Goal: Navigation & Orientation: Understand site structure

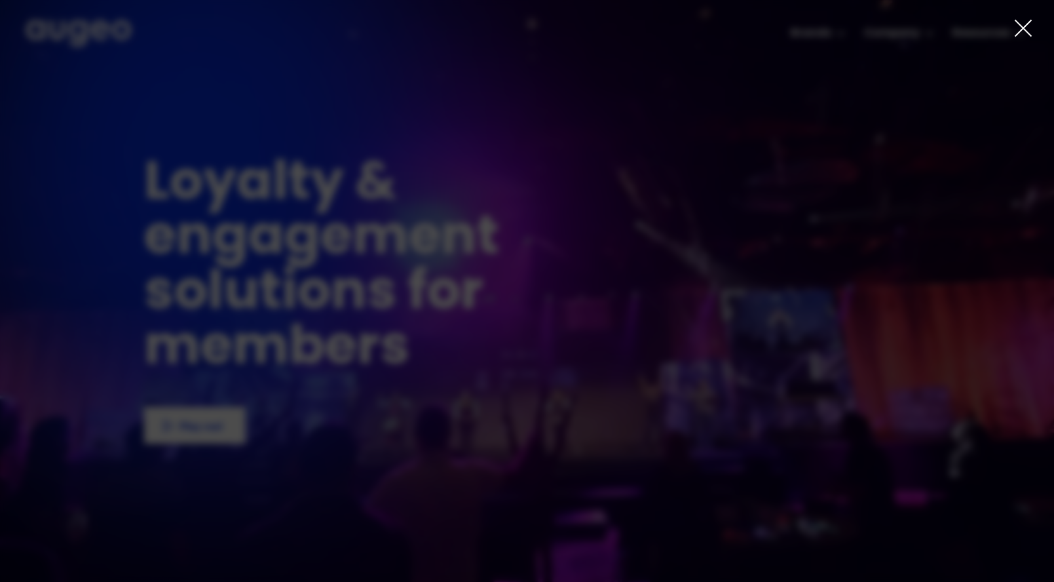
click at [1018, 28] on icon at bounding box center [1023, 28] width 20 height 20
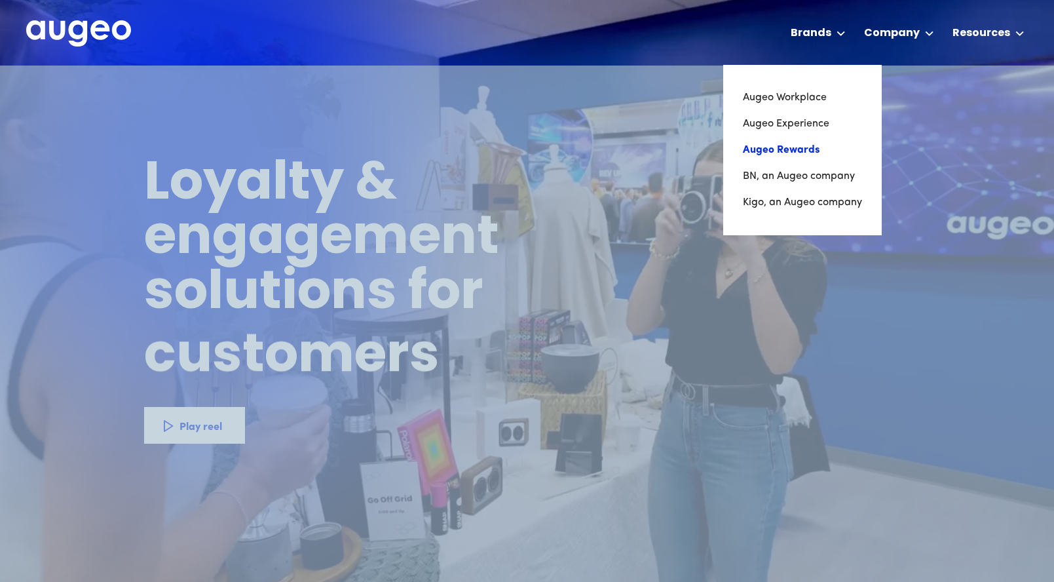
click at [779, 151] on link "Augeo Rewards" at bounding box center [802, 150] width 119 height 26
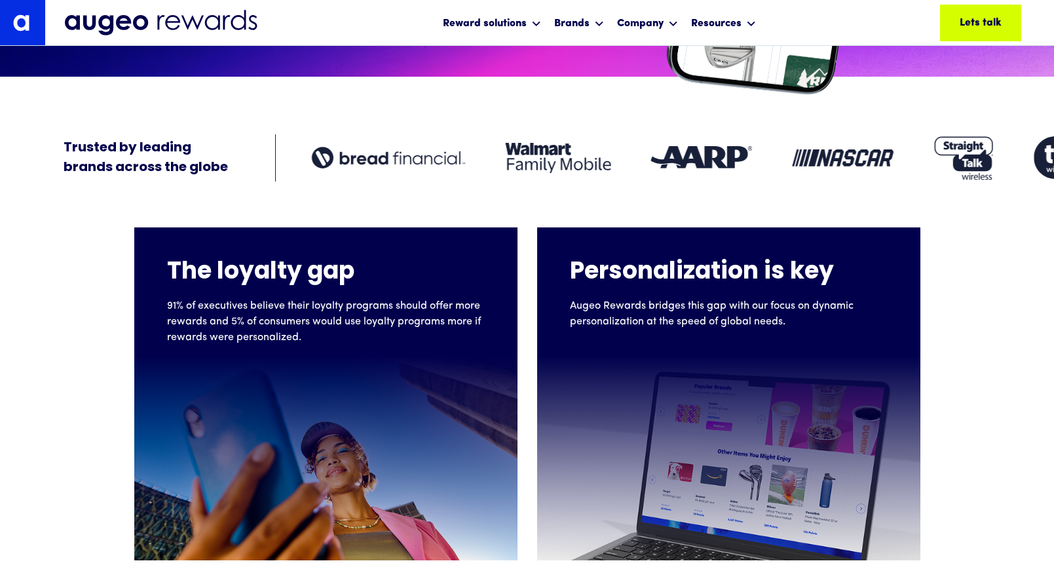
scroll to position [389, 0]
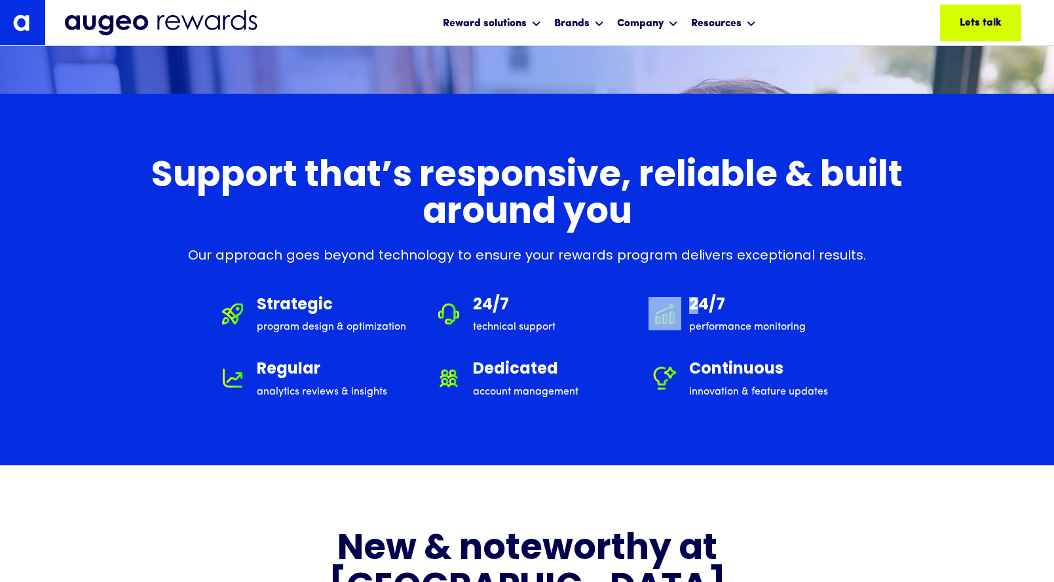
drag, startPoint x: 642, startPoint y: 304, endPoint x: 699, endPoint y: 313, distance: 57.7
click at [699, 313] on div "Strategic program design & optimization 24/7 technical support 24/7 performance…" at bounding box center [527, 348] width 622 height 103
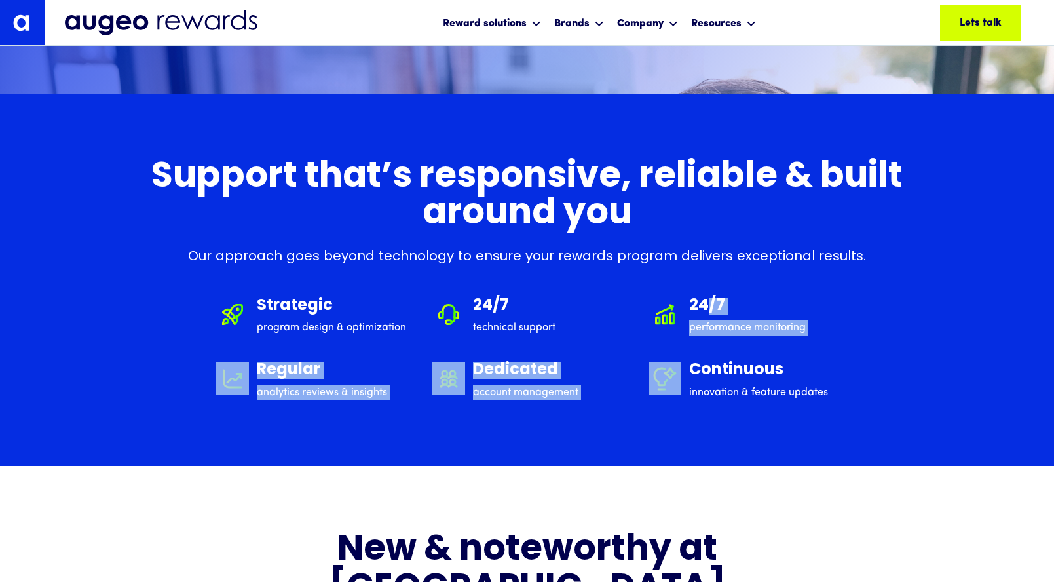
drag, startPoint x: 709, startPoint y: 305, endPoint x: 736, endPoint y: 377, distance: 76.5
click at [736, 366] on div "Strategic program design & optimization 24/7 technical support 24/7 performance…" at bounding box center [527, 348] width 622 height 103
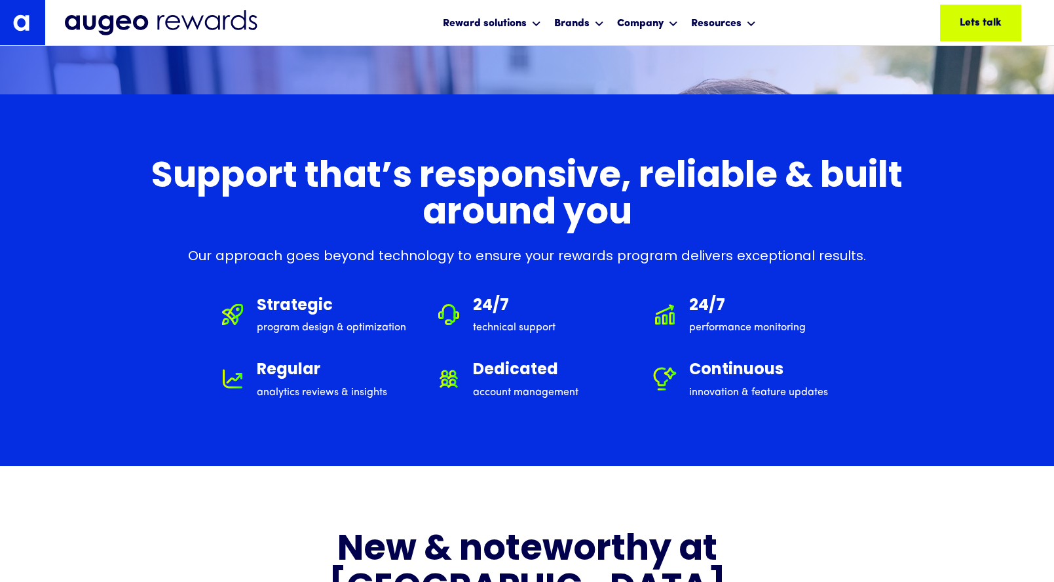
click at [637, 328] on div "Strategic program design & optimization 24/7 technical support 24/7 performance…" at bounding box center [527, 348] width 622 height 103
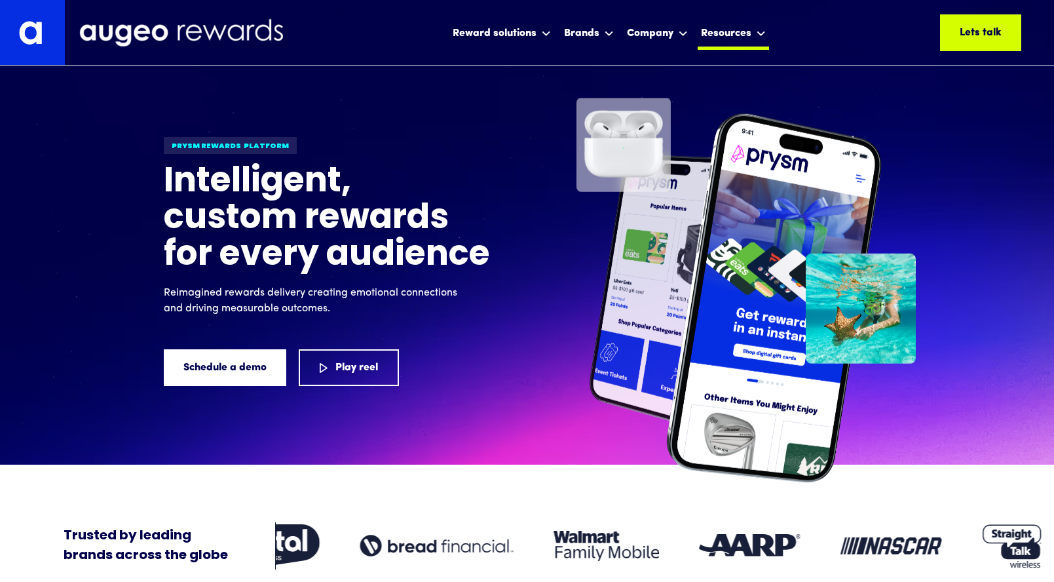
scroll to position [0, 0]
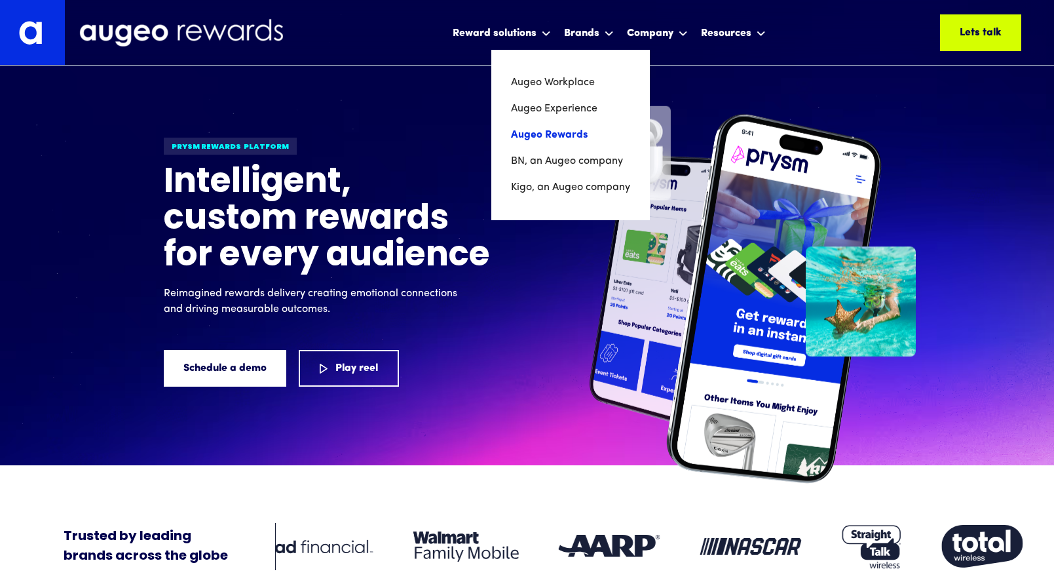
click at [572, 133] on link "Augeo Rewards" at bounding box center [570, 135] width 119 height 26
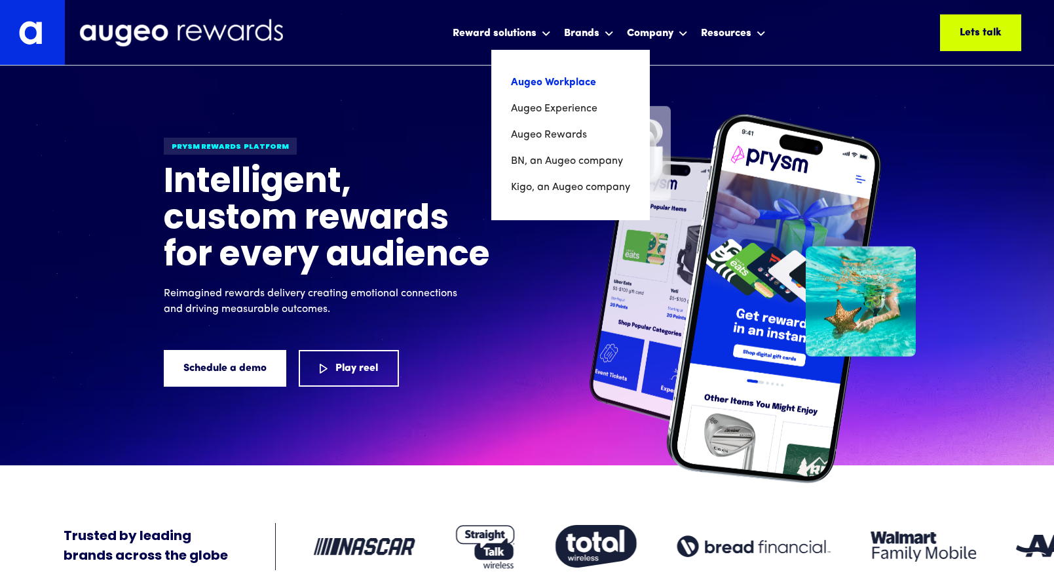
click at [570, 79] on link "Augeo Workplace" at bounding box center [570, 82] width 119 height 26
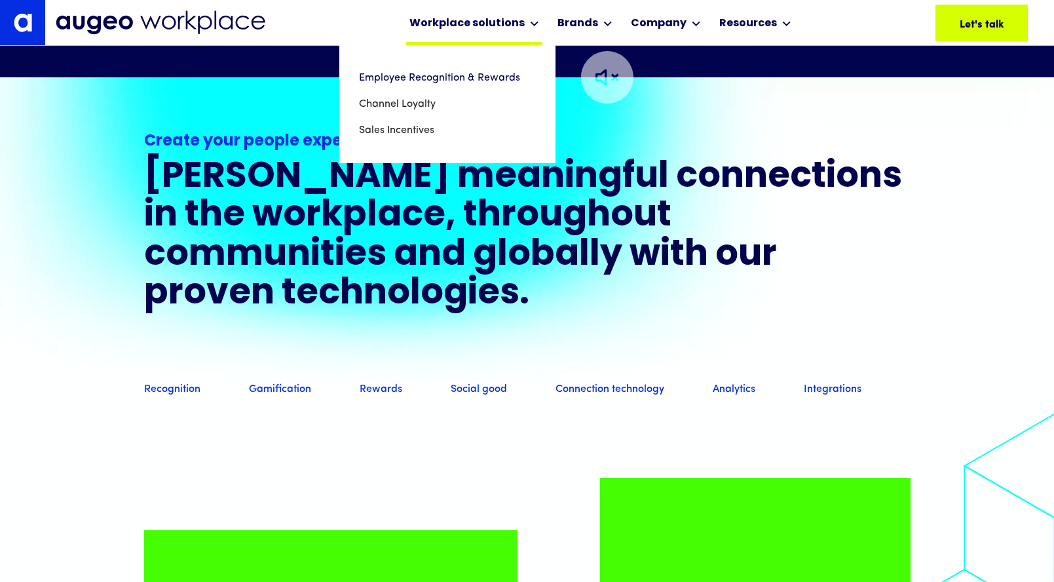
scroll to position [967, 0]
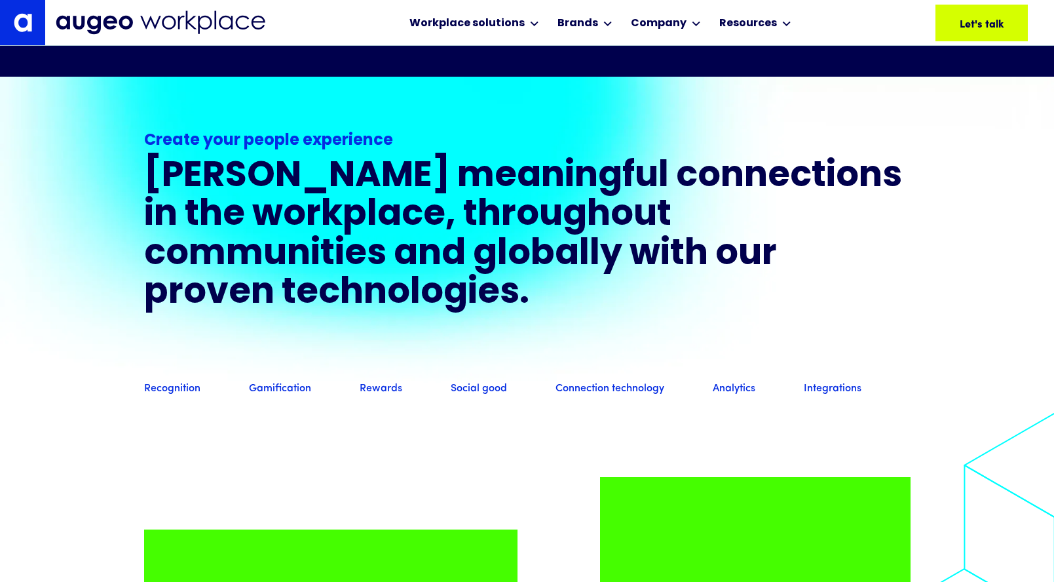
click at [240, 16] on img at bounding box center [161, 22] width 210 height 24
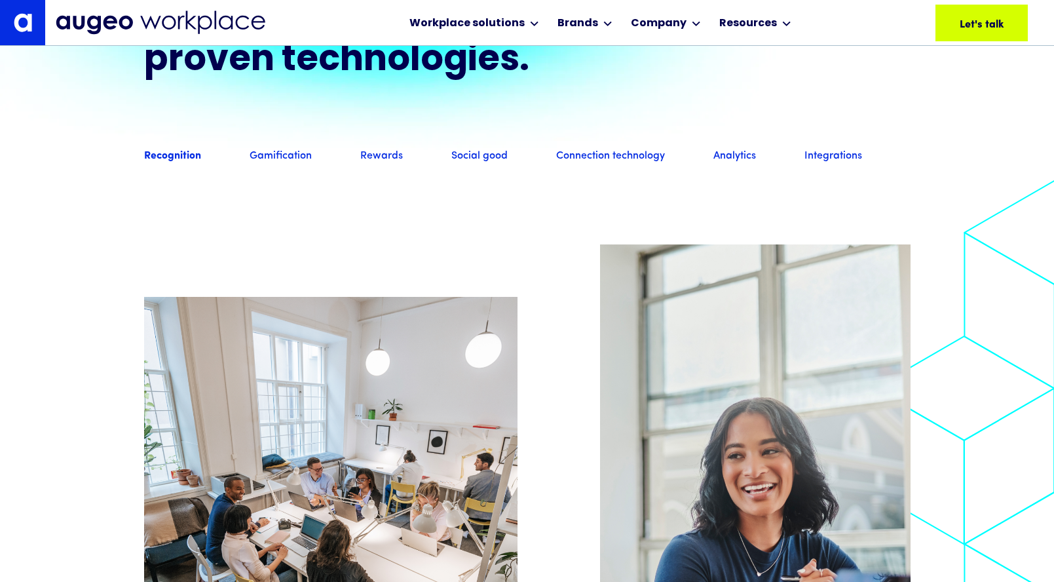
scroll to position [1200, 0]
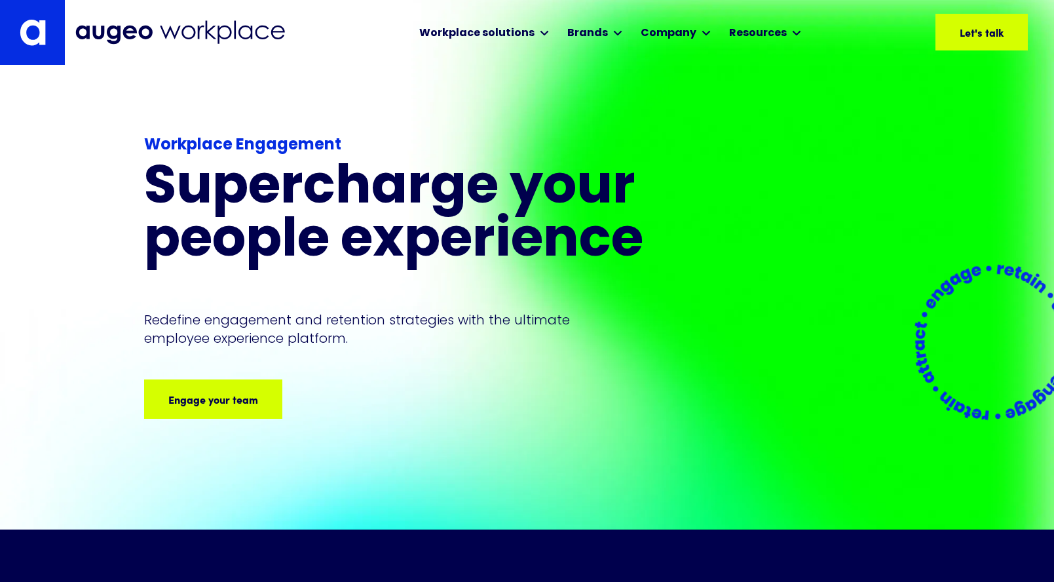
scroll to position [1, 0]
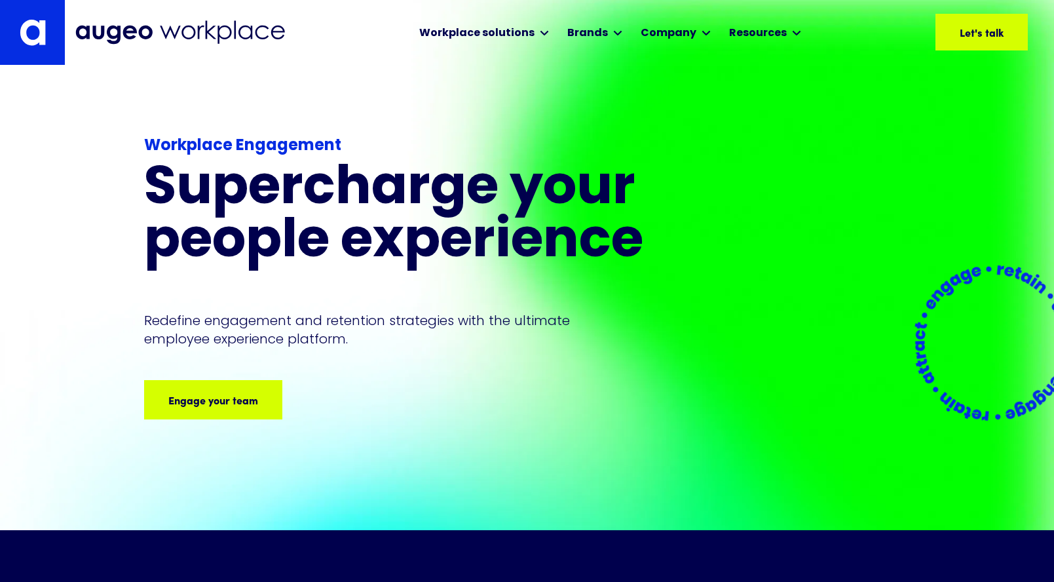
click at [130, 26] on img at bounding box center [180, 32] width 210 height 24
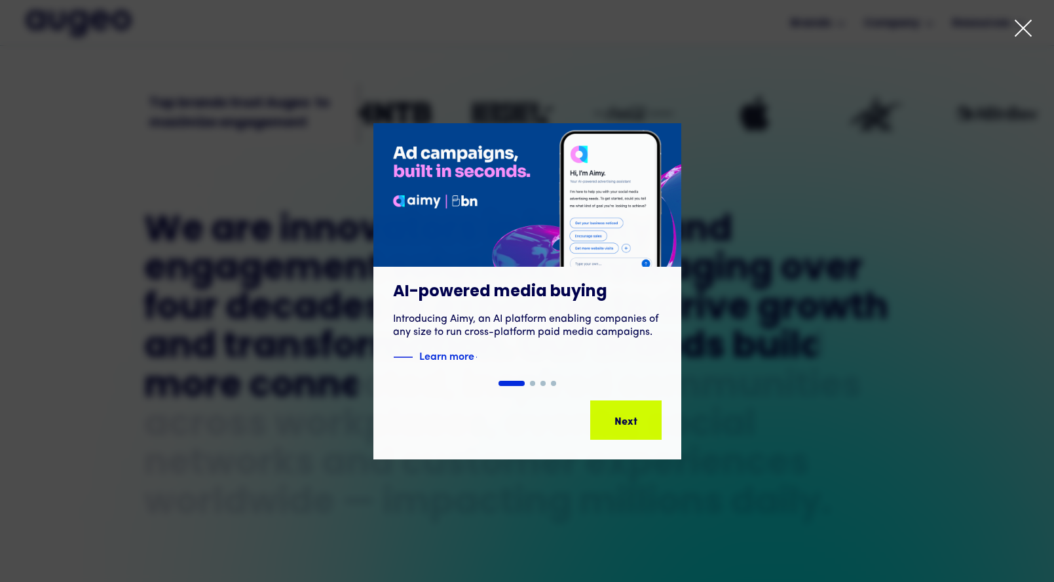
scroll to position [538, 0]
click at [1020, 28] on icon at bounding box center [1023, 28] width 20 height 20
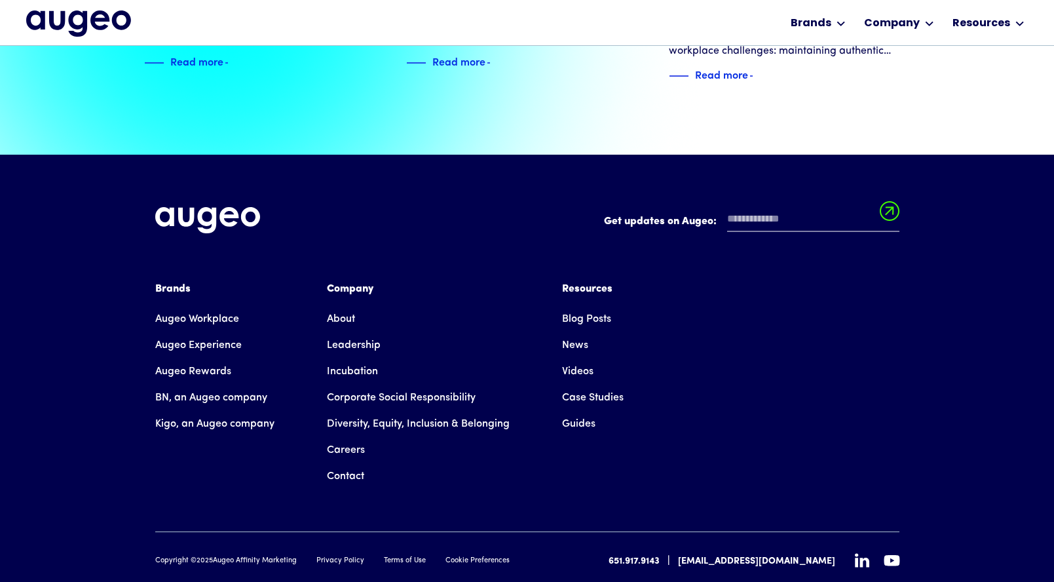
scroll to position [2976, 0]
